Goal: Task Accomplishment & Management: Complete application form

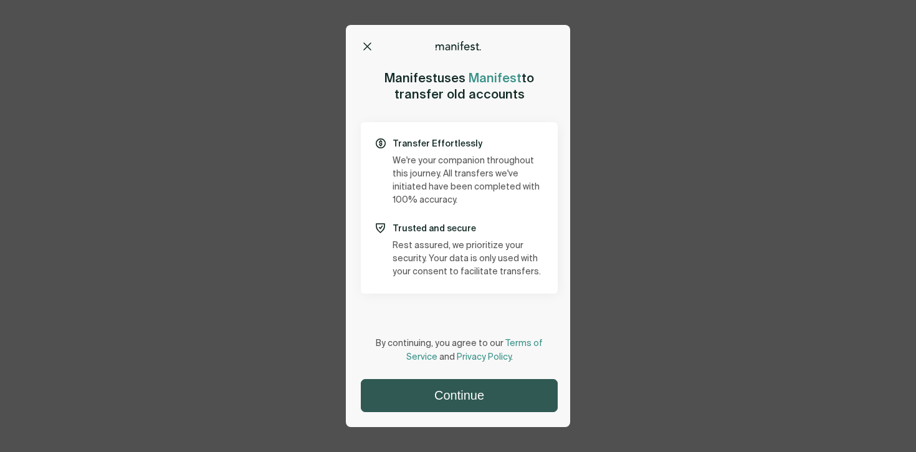
click at [420, 393] on button "Continue" at bounding box center [460, 396] width 196 height 32
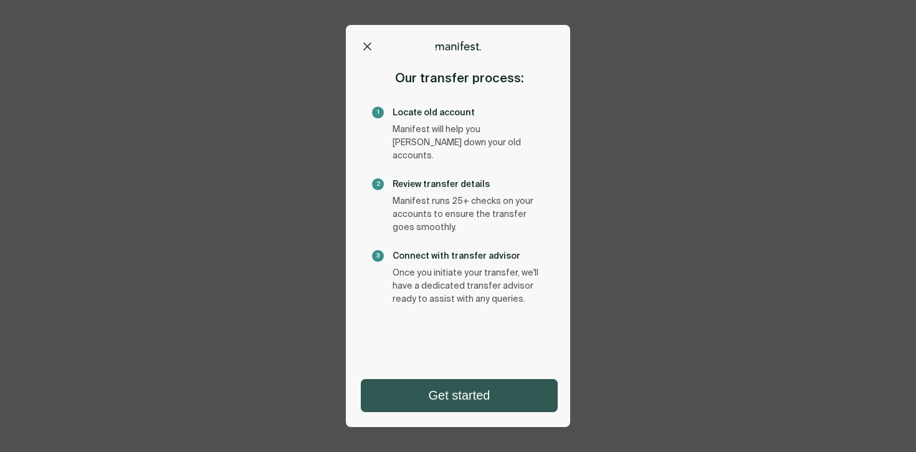
click at [433, 392] on button "Get started" at bounding box center [460, 396] width 196 height 32
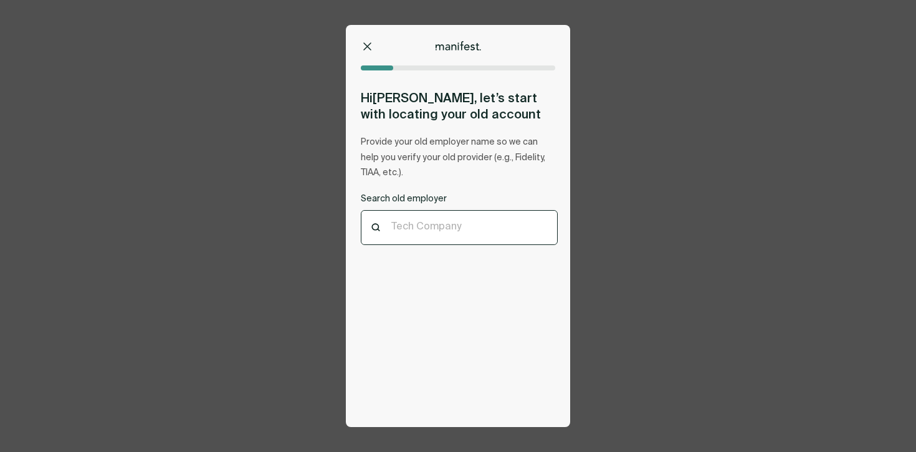
click at [439, 230] on div at bounding box center [459, 228] width 136 height 12
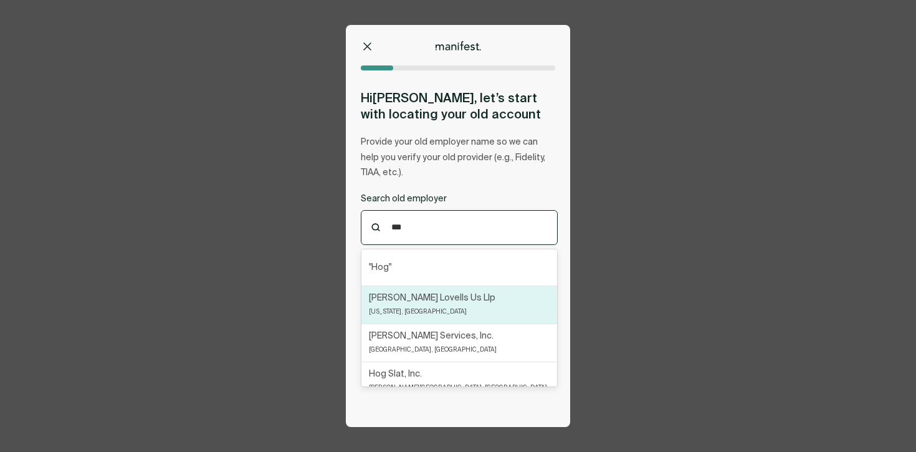
click at [433, 290] on div "[PERSON_NAME] Lovells Us Llp [US_STATE], [GEOGRAPHIC_DATA]" at bounding box center [460, 305] width 196 height 38
type input "***"
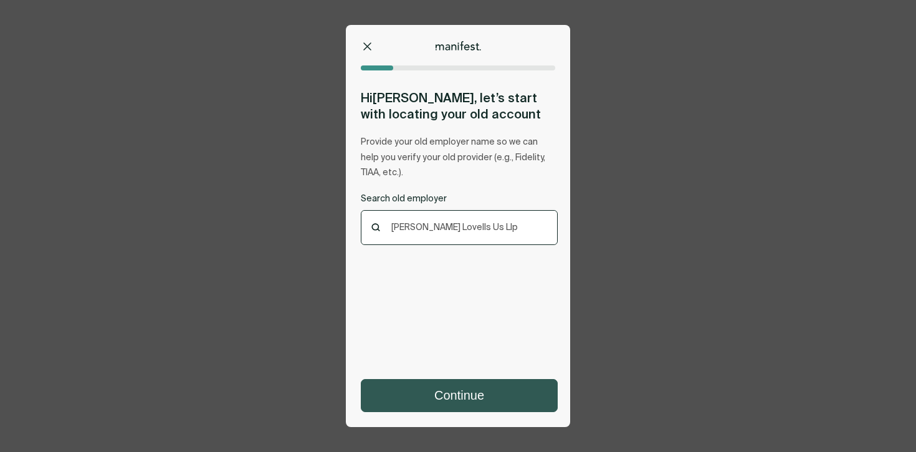
click at [448, 392] on button "Continue" at bounding box center [460, 396] width 196 height 32
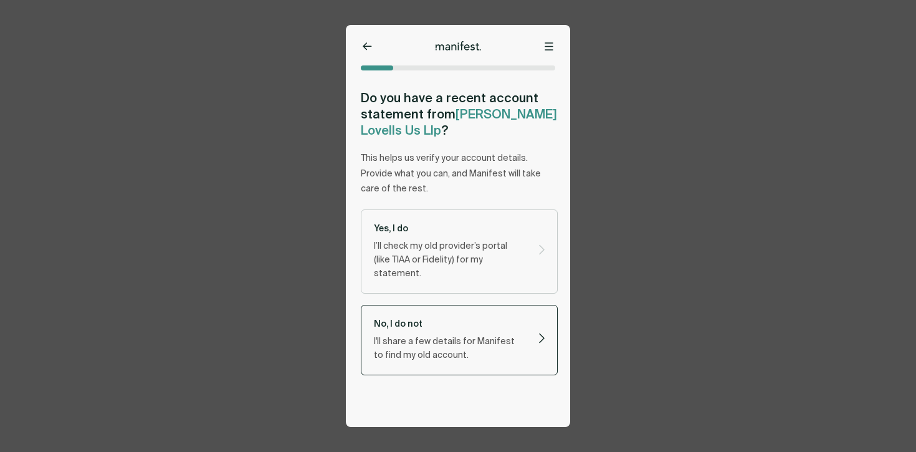
click at [433, 335] on p "I'll share a few details for Manifest to find my old account." at bounding box center [449, 348] width 150 height 27
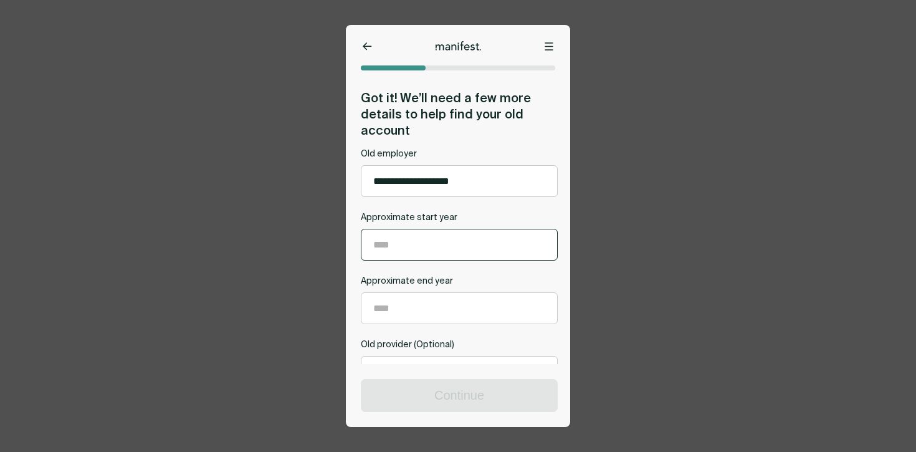
click at [415, 250] on input "Approximate start year" at bounding box center [460, 244] width 196 height 31
type input "****"
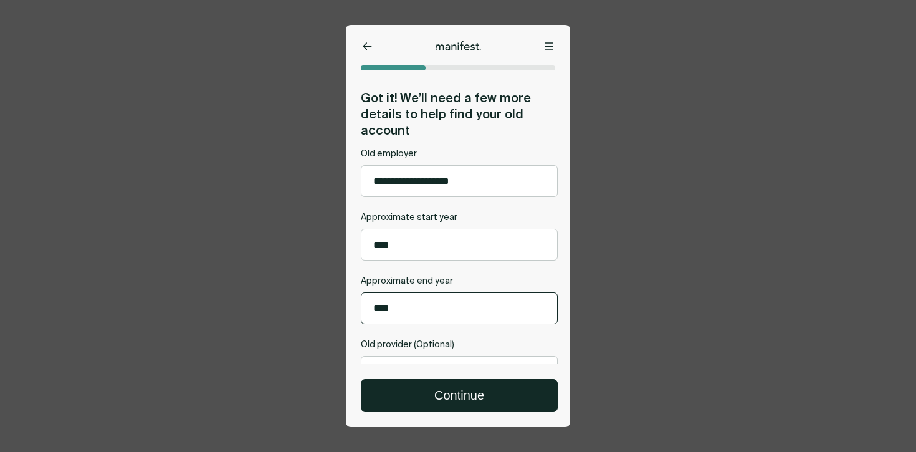
scroll to position [69, 0]
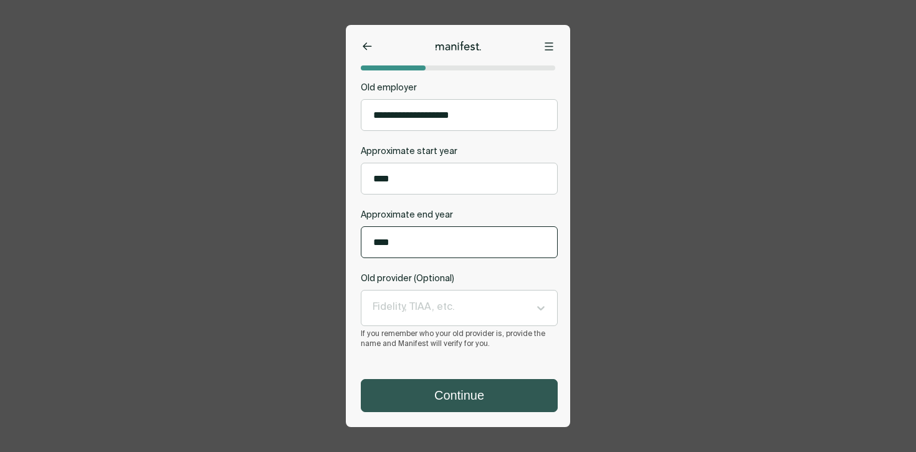
type input "****"
click at [433, 406] on button "Continue" at bounding box center [460, 396] width 196 height 32
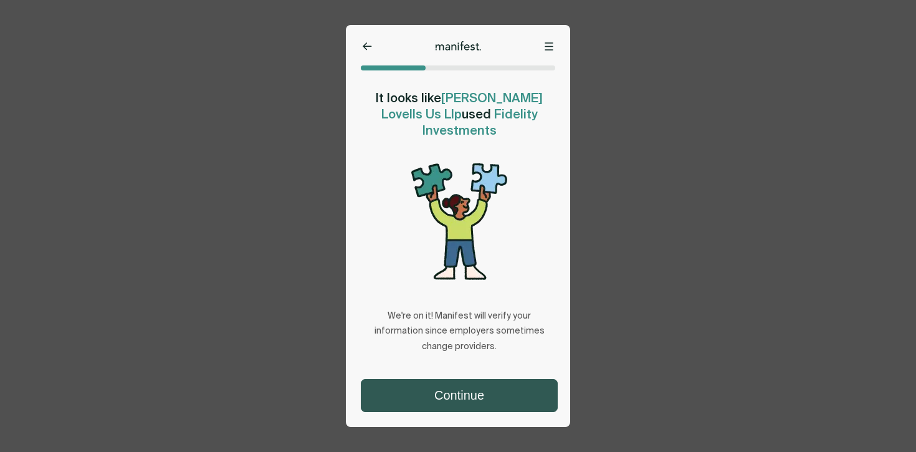
click at [441, 395] on button "Continue" at bounding box center [460, 396] width 196 height 32
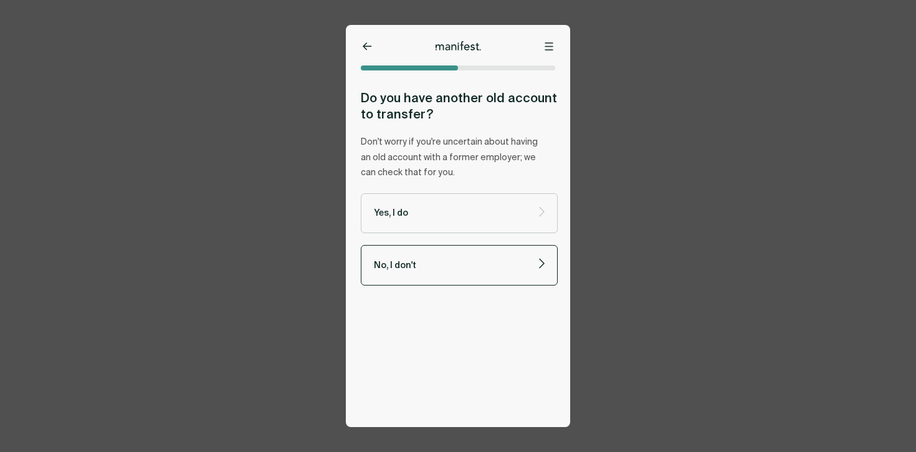
click at [433, 279] on label "No, I don't" at bounding box center [459, 265] width 197 height 41
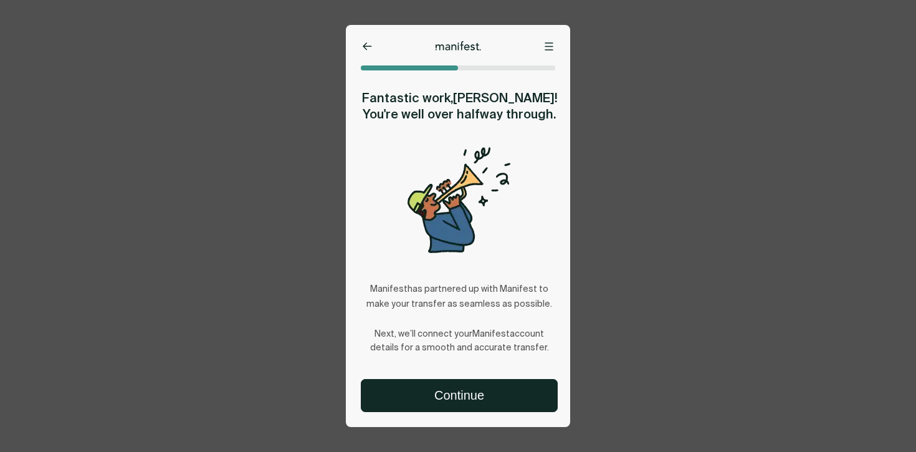
click at [429, 413] on div "Options Home Exit Manifest [EMAIL_ADDRESS][DOMAIN_NAME] Fantastic work, [PERSON…" at bounding box center [458, 226] width 224 height 402
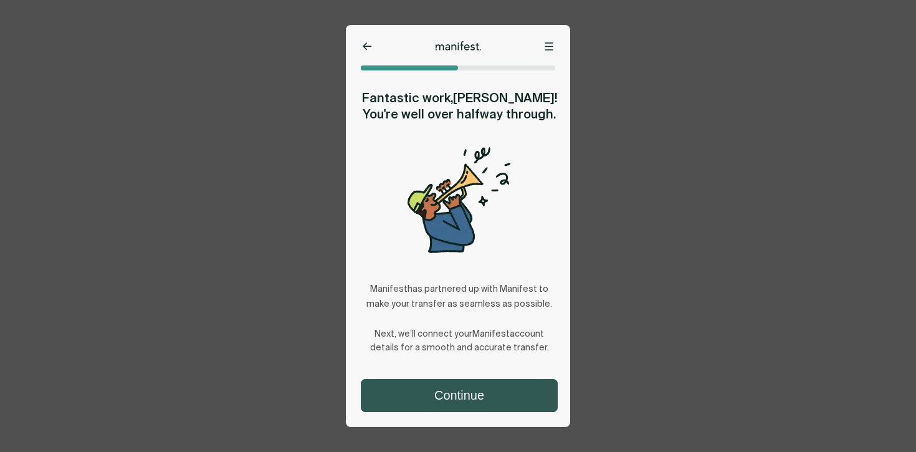
click at [429, 398] on button "Continue" at bounding box center [460, 396] width 196 height 32
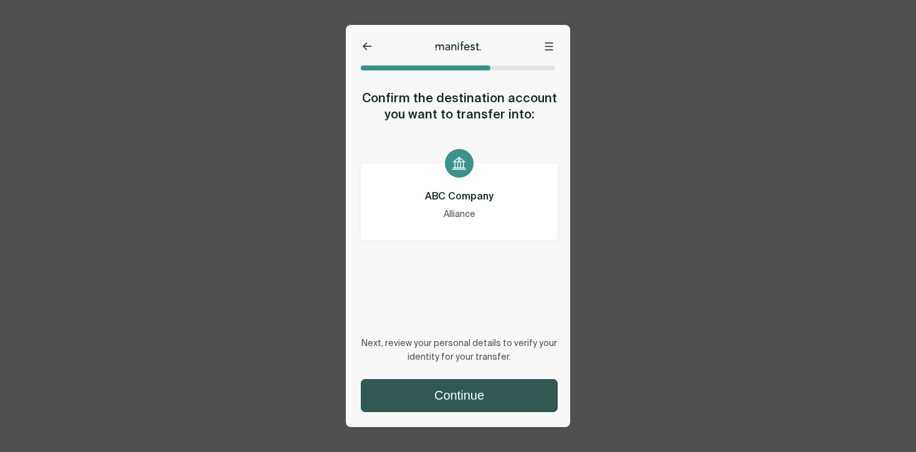
click at [438, 401] on button "Continue" at bounding box center [460, 396] width 196 height 32
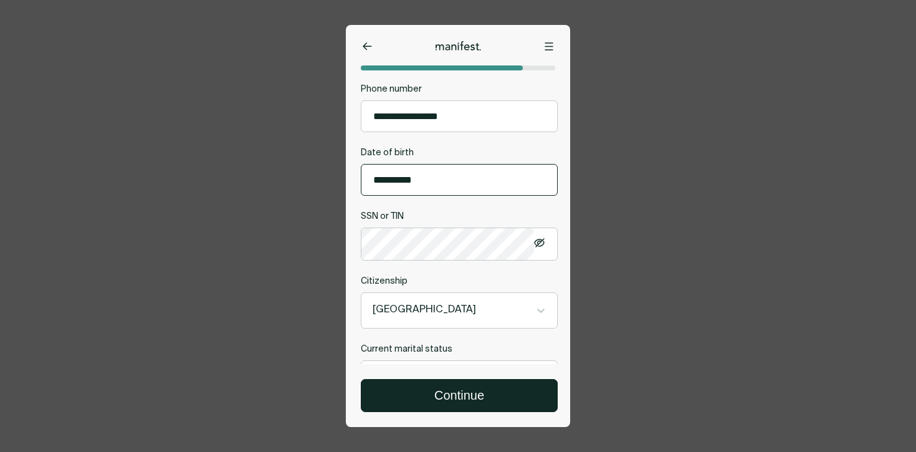
scroll to position [353, 0]
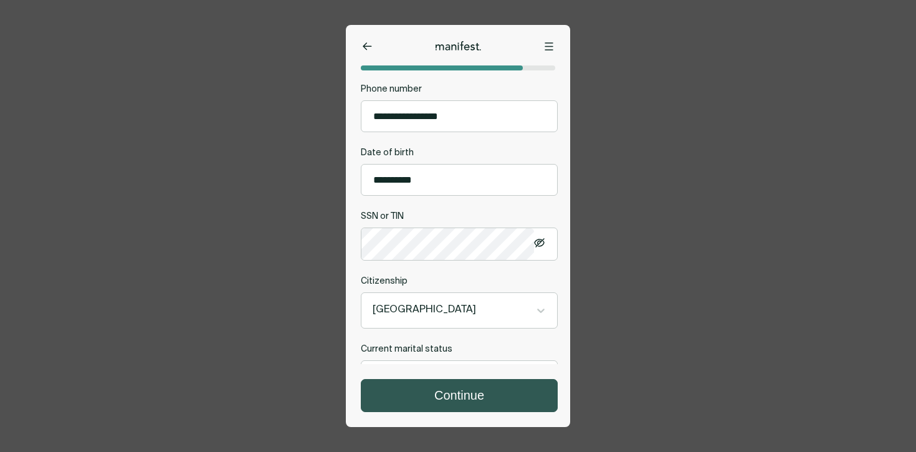
click at [435, 388] on button "Continue" at bounding box center [460, 396] width 196 height 32
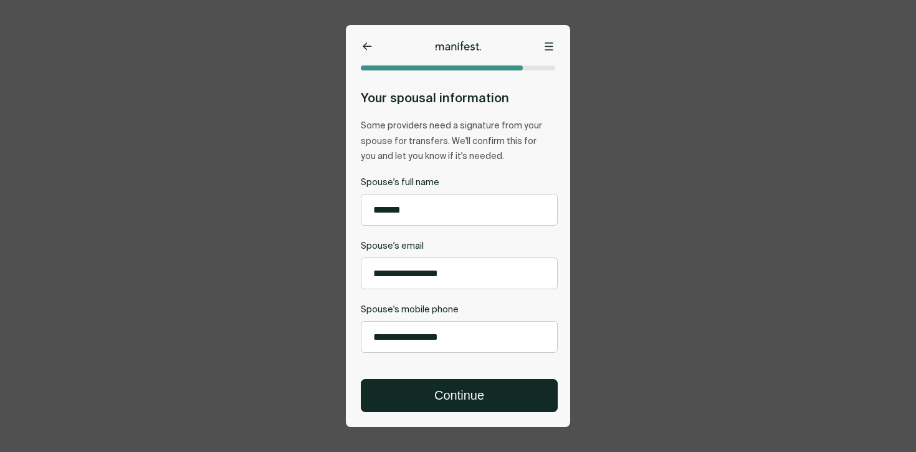
click at [366, 50] on button at bounding box center [367, 47] width 12 height 12
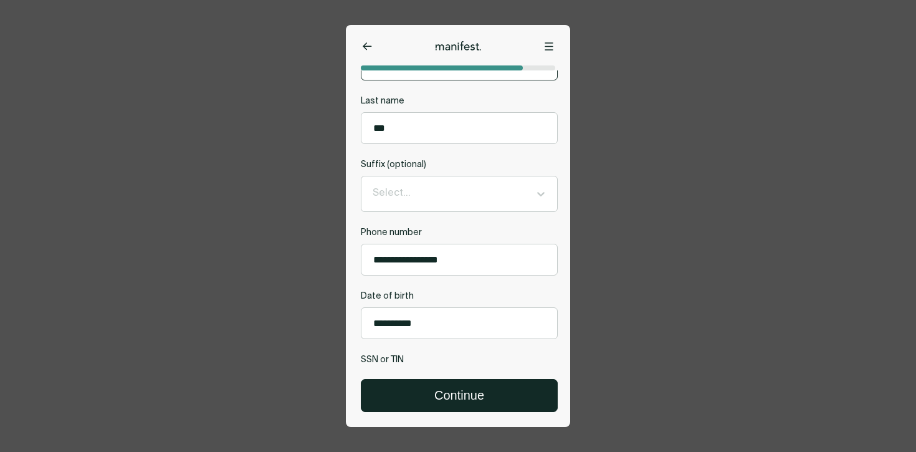
scroll to position [400, 0]
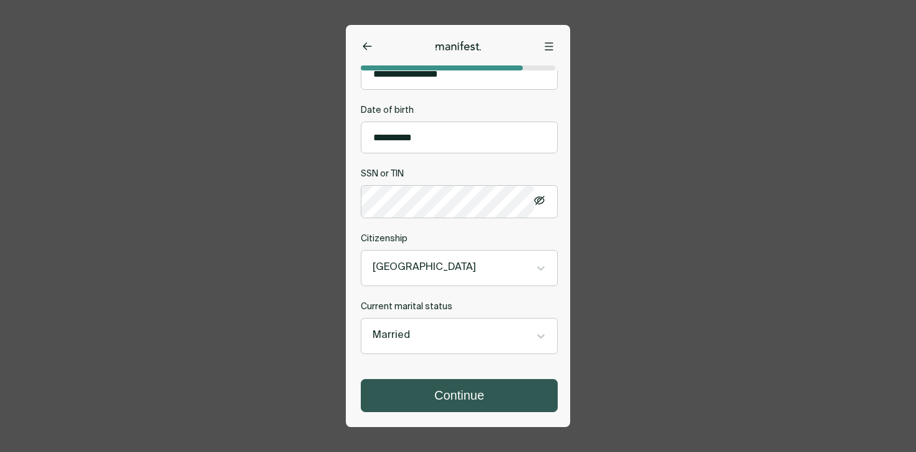
click at [463, 399] on button "Continue" at bounding box center [460, 396] width 196 height 32
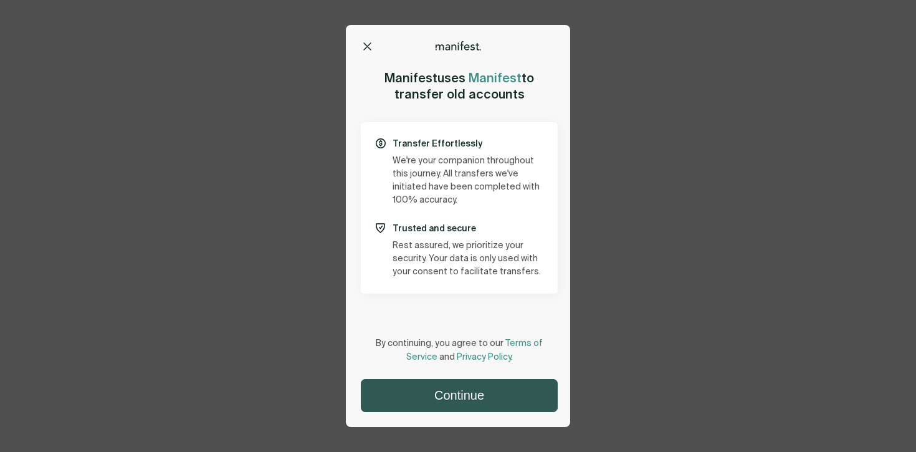
click at [445, 393] on button "Continue" at bounding box center [460, 396] width 196 height 32
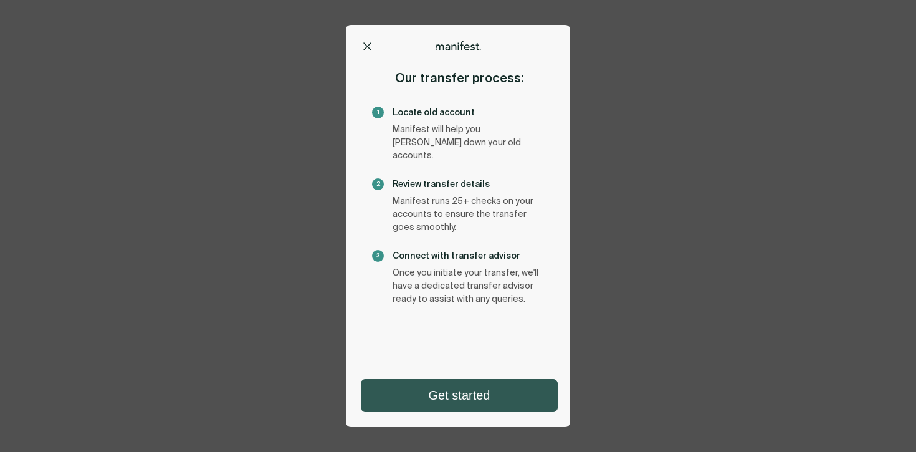
click at [448, 392] on button "Get started" at bounding box center [460, 396] width 196 height 32
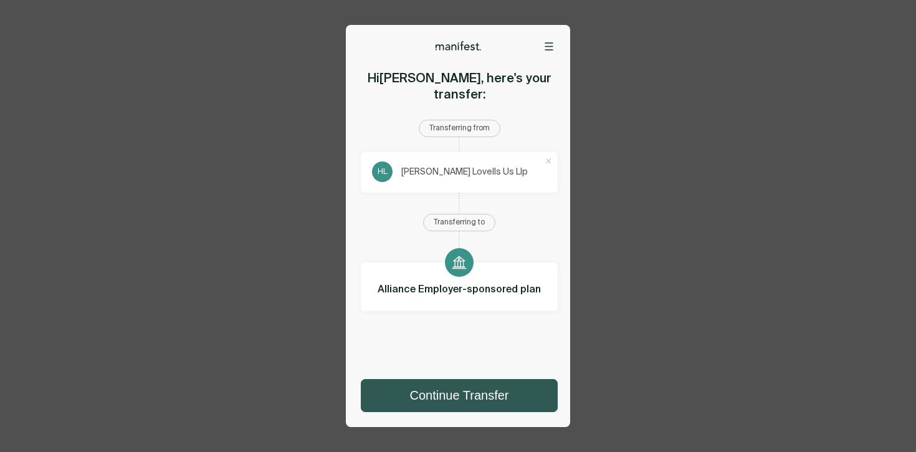
click at [450, 396] on button "Continue Transfer" at bounding box center [460, 396] width 196 height 32
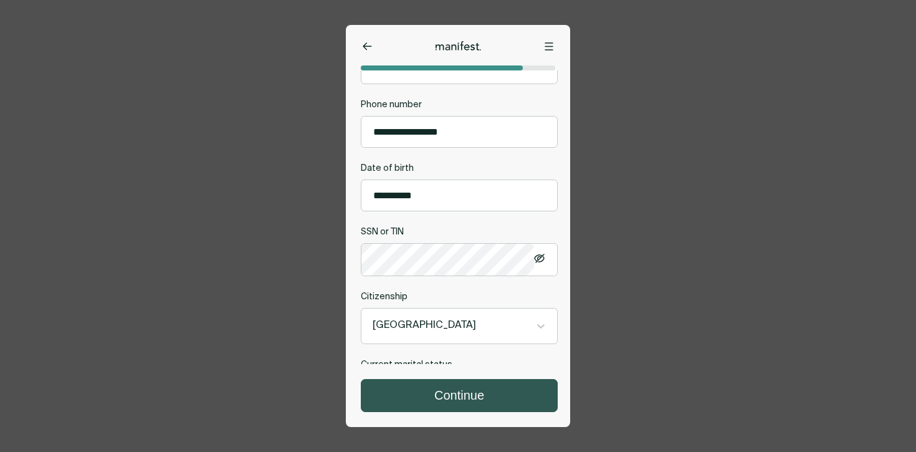
scroll to position [338, 0]
click at [458, 396] on button "Continue" at bounding box center [460, 396] width 196 height 32
